Goal: Task Accomplishment & Management: Use online tool/utility

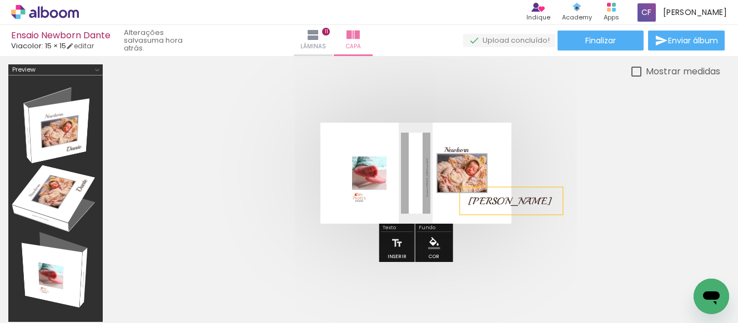
click at [483, 205] on span "[PERSON_NAME]" at bounding box center [509, 201] width 83 height 12
click at [0, 0] on quentale-selection at bounding box center [0, 0] width 0 height 0
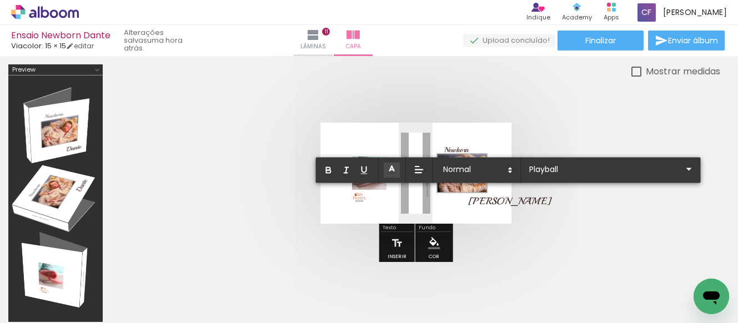
drag, startPoint x: 493, startPoint y: 202, endPoint x: 460, endPoint y: 197, distance: 33.1
click at [460, 197] on album-spread at bounding box center [415, 173] width 191 height 101
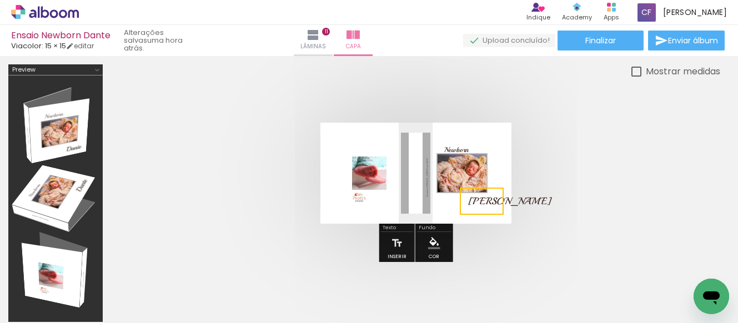
click at [568, 180] on quentale-cover at bounding box center [415, 173] width 520 height 101
click at [480, 199] on span "[PERSON_NAME]" at bounding box center [509, 201] width 83 height 12
click at [0, 0] on quentale-selection at bounding box center [0, 0] width 0 height 0
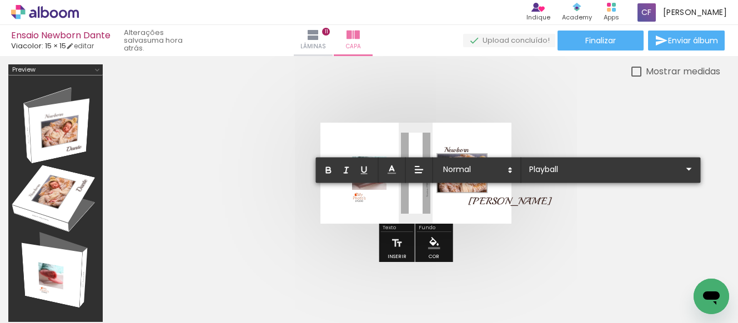
drag, startPoint x: 469, startPoint y: 200, endPoint x: 494, endPoint y: 199, distance: 25.0
click at [494, 199] on p "[PERSON_NAME]" at bounding box center [511, 201] width 86 height 14
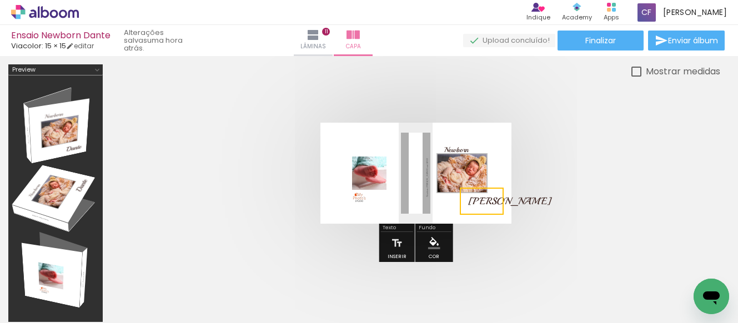
click at [483, 202] on quentale-selection at bounding box center [482, 201] width 44 height 27
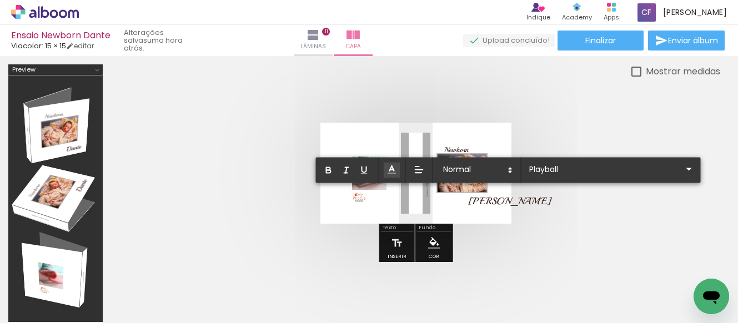
click at [390, 167] on icon at bounding box center [392, 169] width 11 height 11
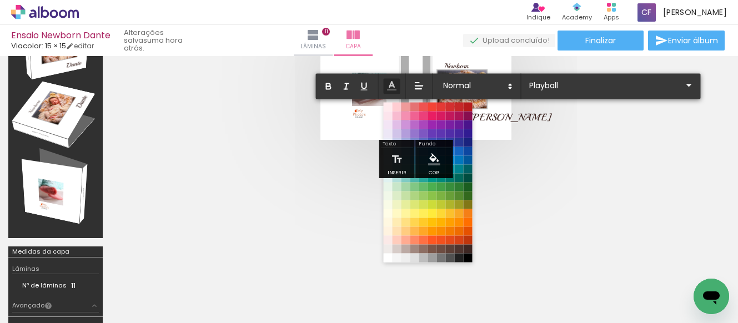
scroll to position [111, 0]
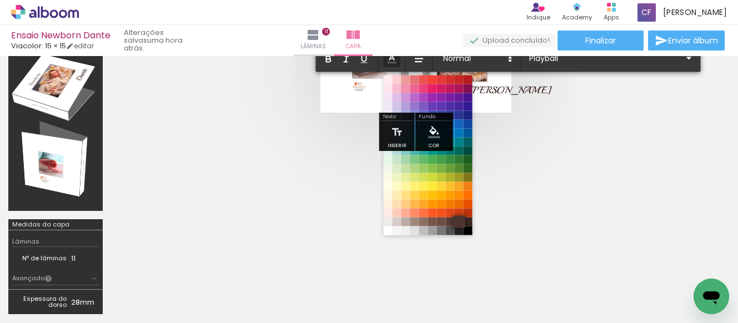
click at [459, 223] on span at bounding box center [459, 221] width 12 height 12
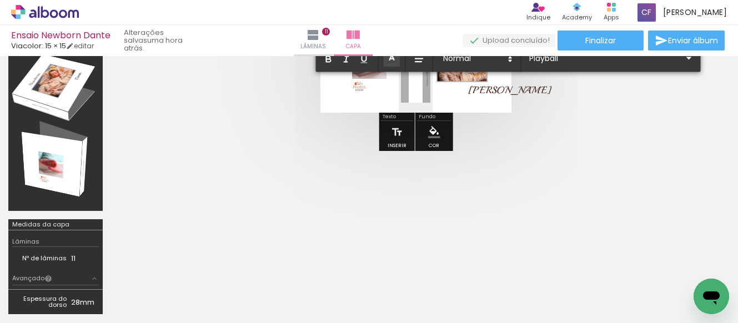
scroll to position [56, 0]
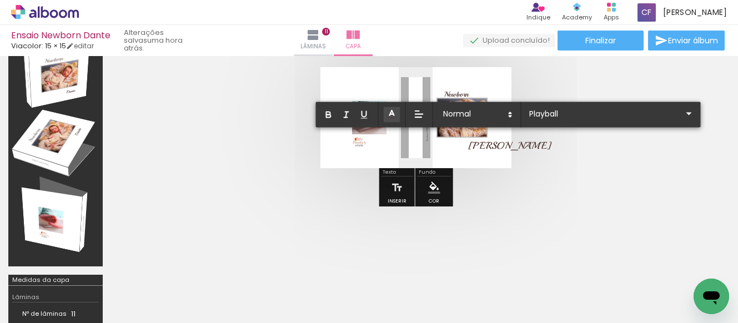
click at [553, 159] on div at bounding box center [520, 138] width 72 height 56
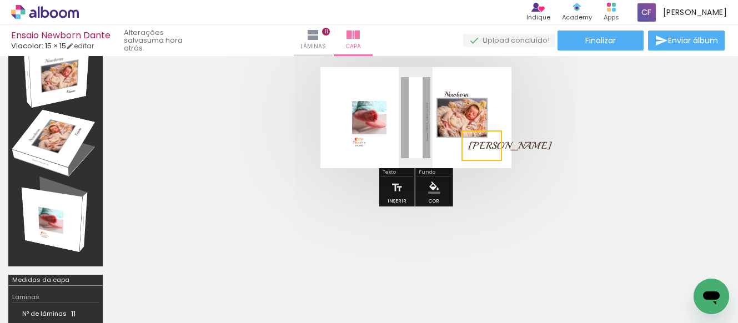
click at [370, 90] on quentale-layouter at bounding box center [415, 117] width 191 height 101
click at [205, 97] on quentale-cover at bounding box center [415, 117] width 520 height 101
click at [483, 150] on span "[PERSON_NAME]" at bounding box center [509, 145] width 83 height 12
click at [488, 150] on quentale-selection at bounding box center [483, 146] width 44 height 27
click at [486, 143] on quentale-selection at bounding box center [483, 145] width 44 height 27
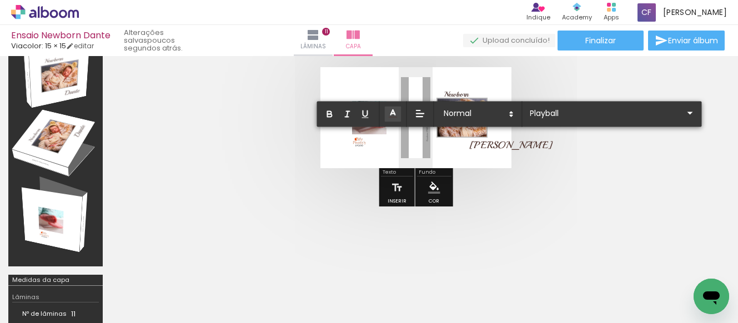
click at [598, 150] on quentale-cover at bounding box center [415, 117] width 520 height 101
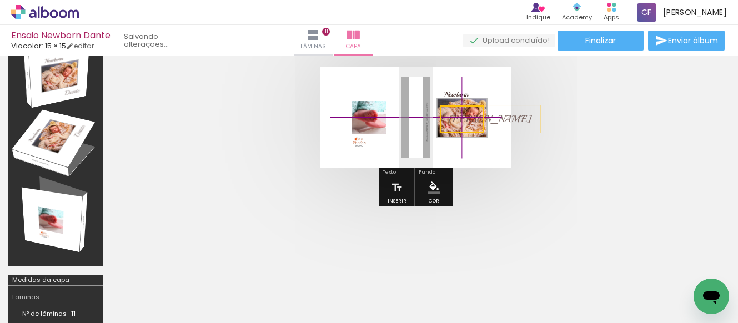
drag, startPoint x: 481, startPoint y: 146, endPoint x: 468, endPoint y: 133, distance: 18.1
click at [475, 146] on quentale-cover-editor at bounding box center [415, 193] width 609 height 369
drag, startPoint x: 468, startPoint y: 133, endPoint x: 494, endPoint y: 146, distance: 28.6
click at [481, 150] on quentale-cover-editor at bounding box center [415, 193] width 609 height 369
click at [463, 122] on span "[PERSON_NAME]" at bounding box center [489, 119] width 83 height 12
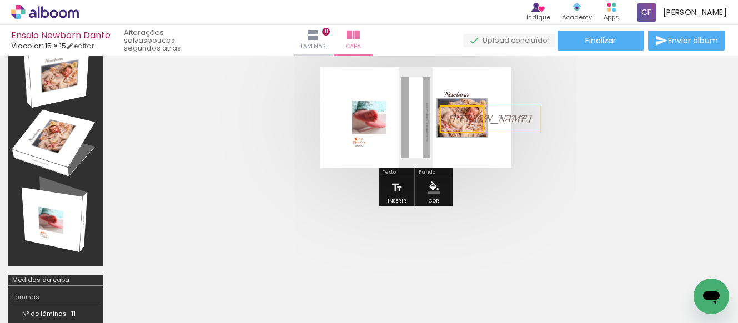
click at [464, 121] on quentale-selection at bounding box center [462, 119] width 44 height 27
